Goal: Transaction & Acquisition: Download file/media

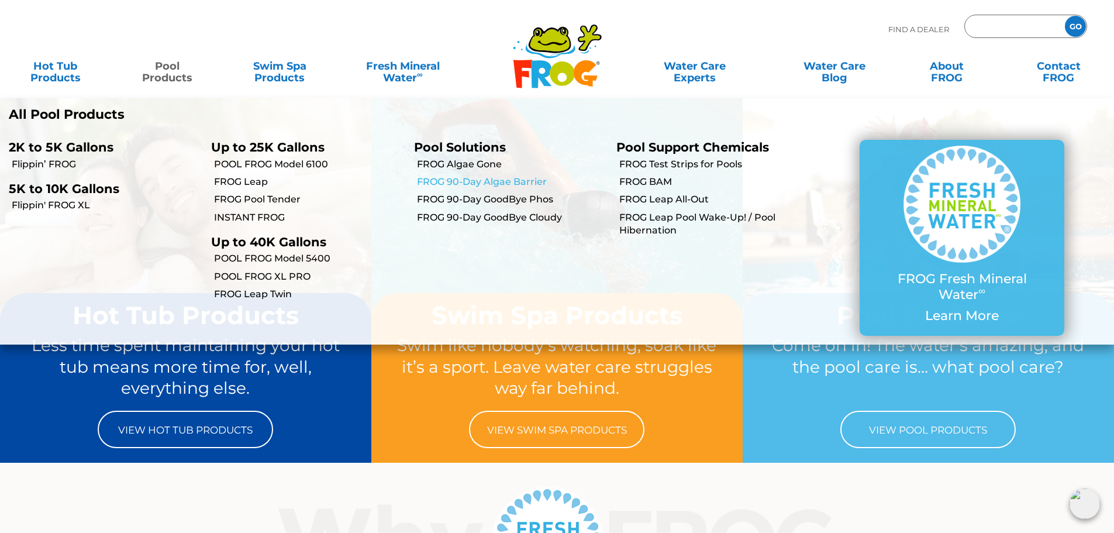
type input "ENTER ZIP CODE"
click at [510, 182] on link "FROG 90-Day Algae Barrier" at bounding box center [512, 181] width 191 height 13
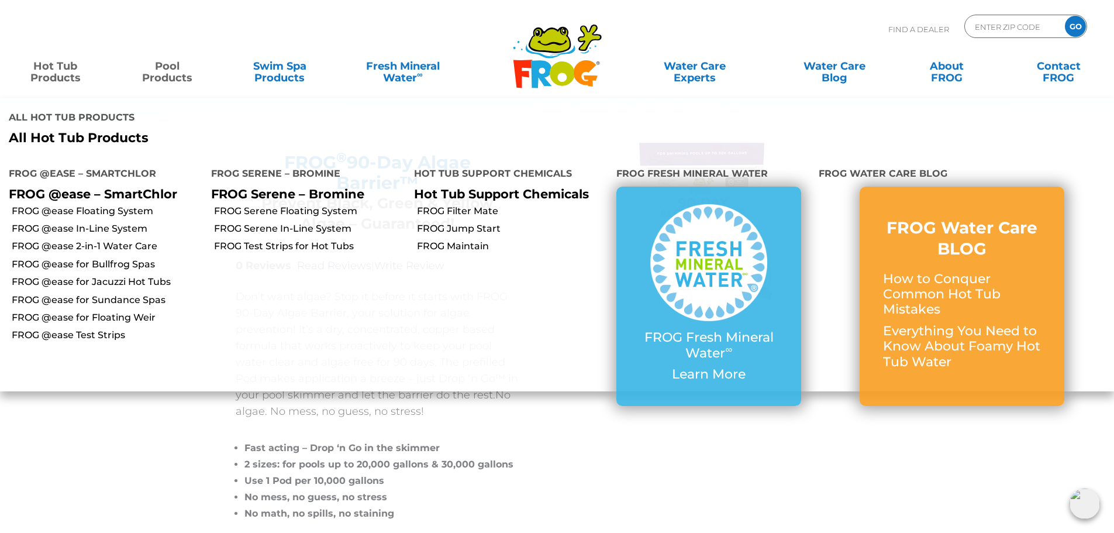
click at [47, 66] on link "Hot Tub Products" at bounding box center [55, 65] width 87 height 23
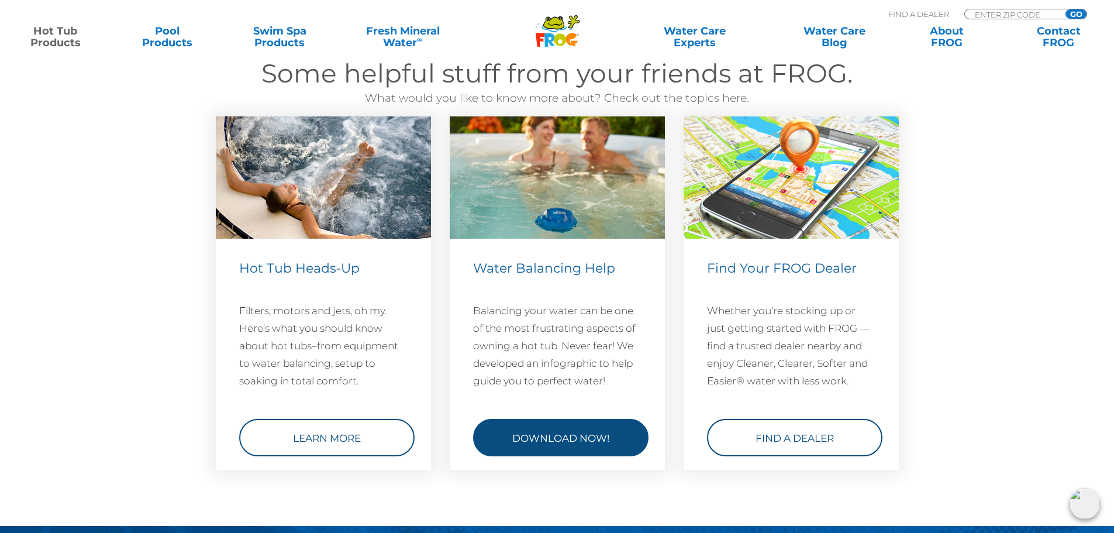
scroll to position [3334, 0]
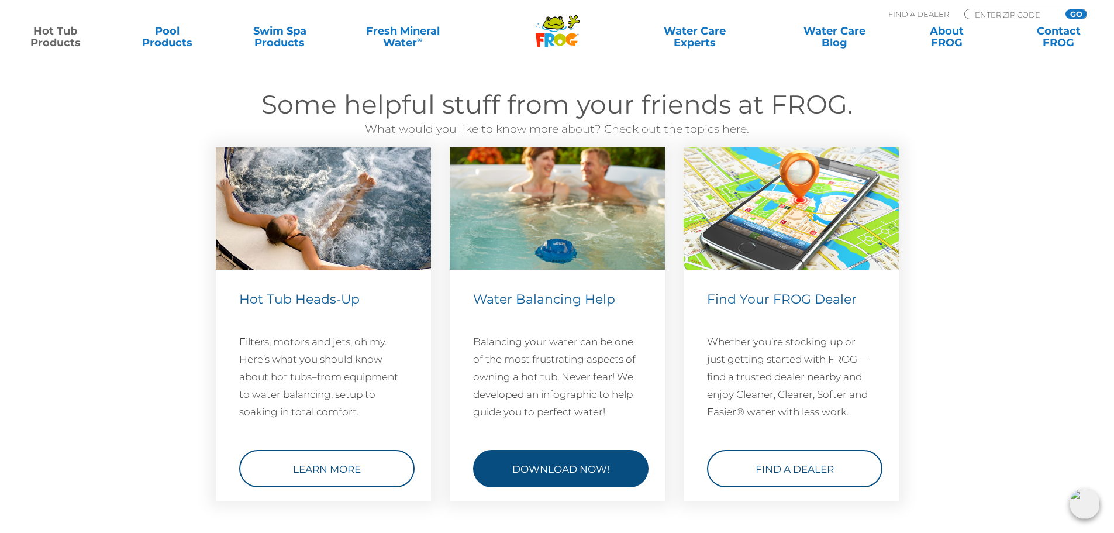
click at [558, 463] on link "Download Now!" at bounding box center [560, 468] width 175 height 37
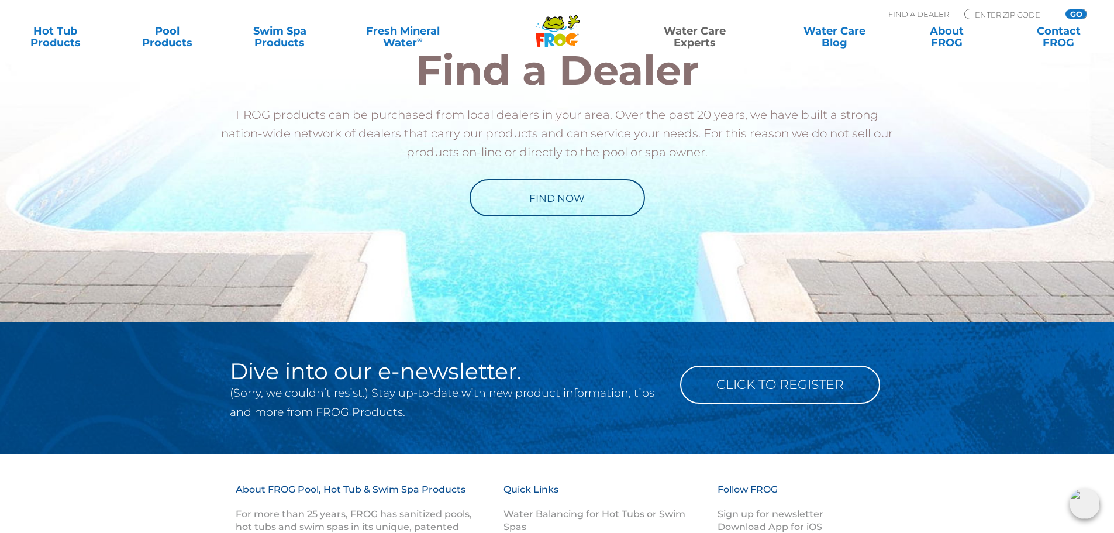
scroll to position [1322, 0]
